Goal: Task Accomplishment & Management: Manage account settings

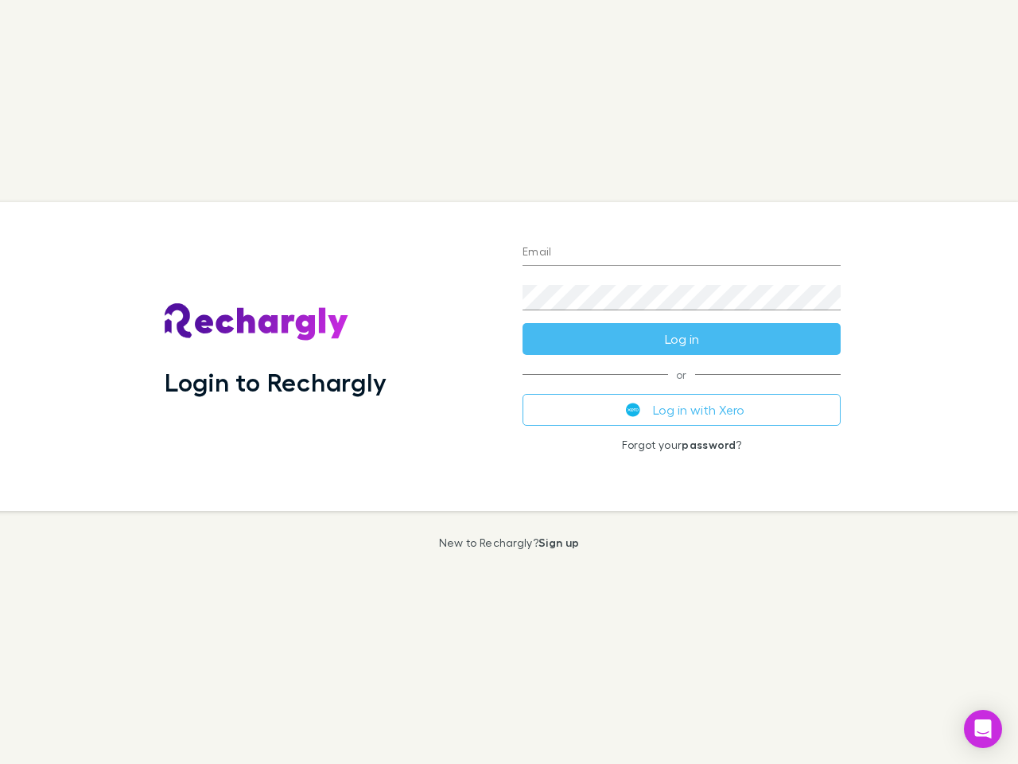
click at [509, 382] on div "Login to Rechargly" at bounding box center [331, 356] width 358 height 309
click at [682, 253] on input "Email" at bounding box center [682, 252] width 318 height 25
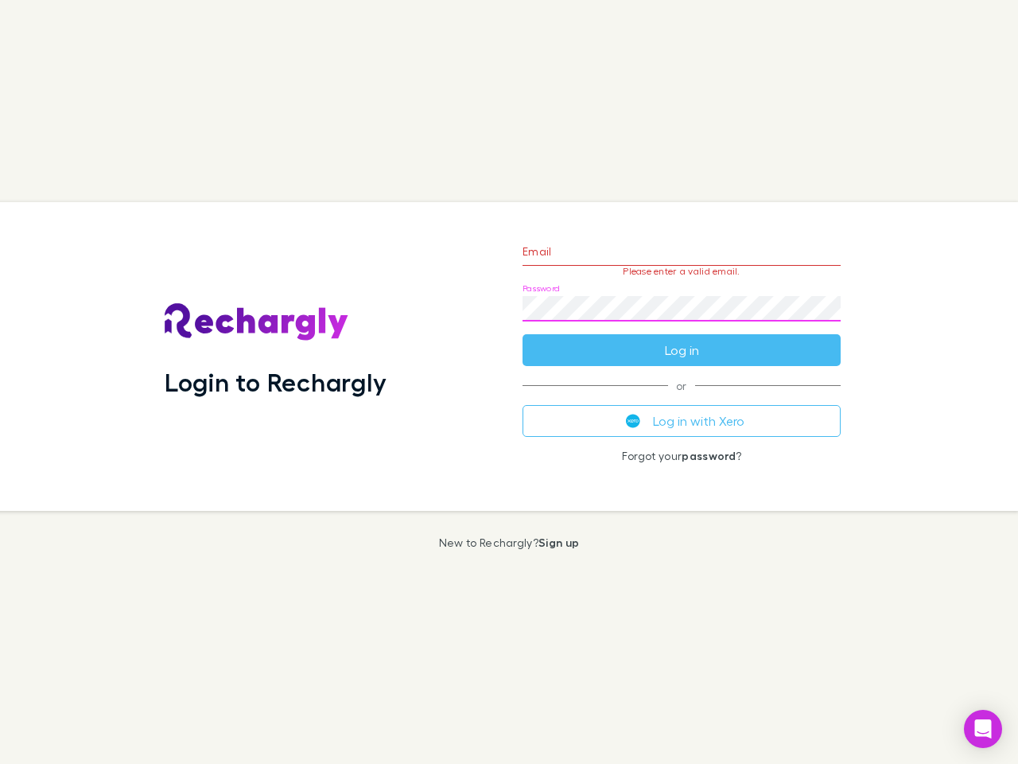
click at [682, 339] on form "Email Please enter a valid email. Password Please fill Log in" at bounding box center [682, 297] width 318 height 138
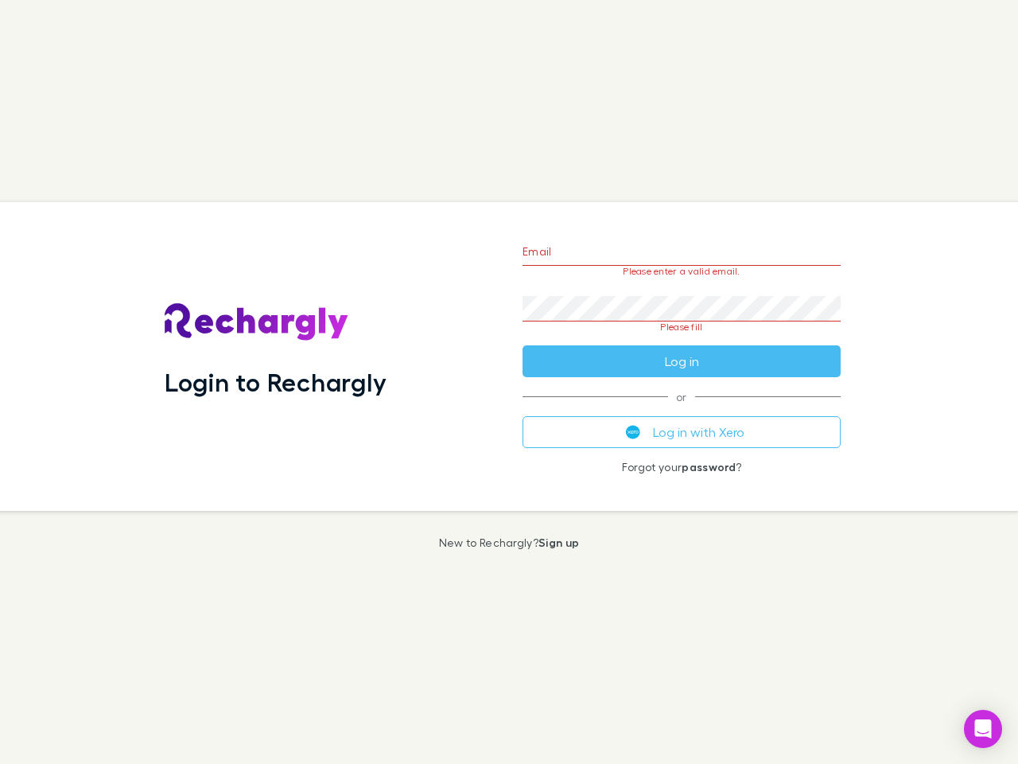
click at [682, 410] on div "Email Please enter a valid email. Password Please fill Log in or Log in with Xe…" at bounding box center [682, 356] width 344 height 309
click at [983, 729] on icon "Open Intercom Messenger" at bounding box center [983, 728] width 17 height 19
